Goal: Find specific page/section: Find specific page/section

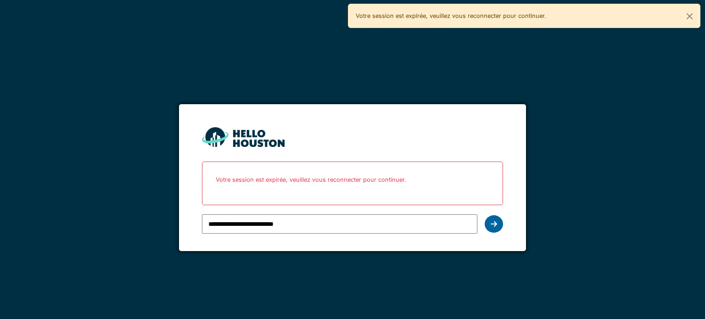
click at [497, 224] on icon at bounding box center [494, 223] width 6 height 7
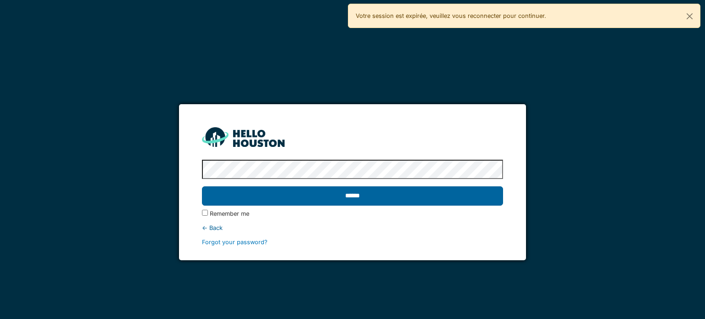
click at [389, 197] on input "******" at bounding box center [352, 195] width 301 height 19
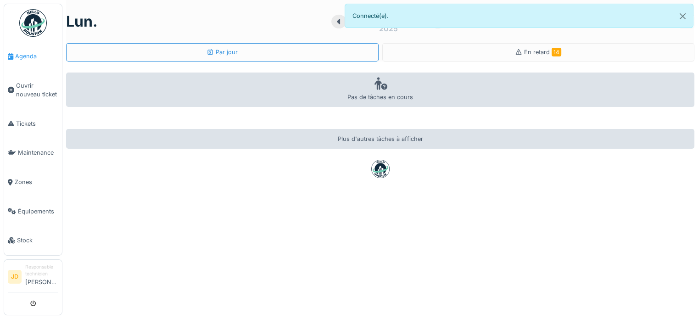
click at [25, 59] on span "Agenda" at bounding box center [36, 56] width 43 height 9
